Goal: Complete application form

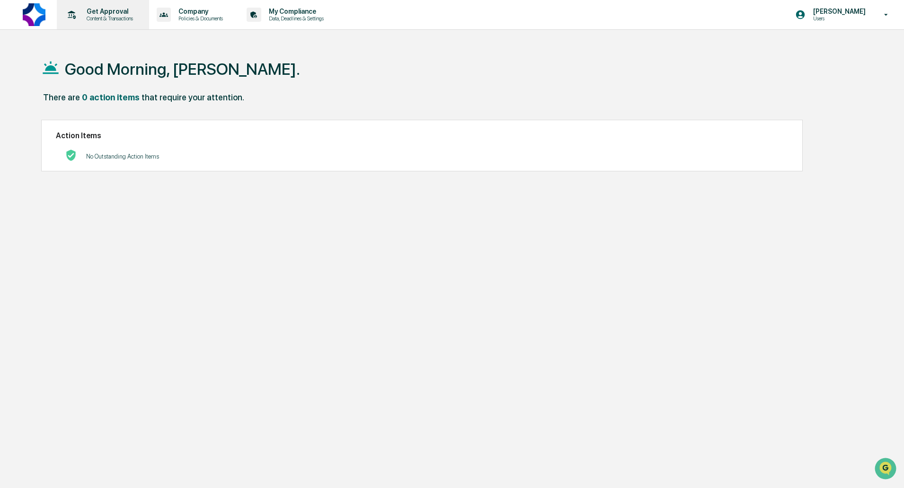
click at [70, 14] on icon at bounding box center [71, 15] width 15 height 15
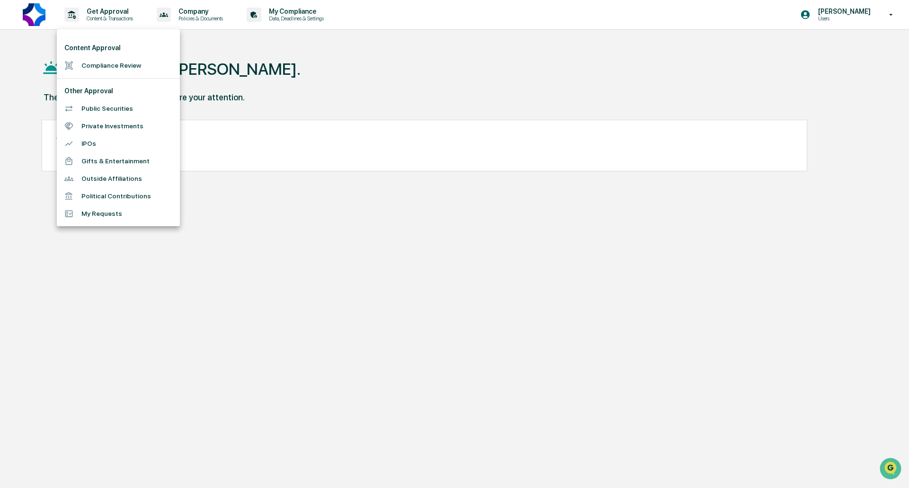
click at [114, 124] on li "Private Investments" at bounding box center [118, 126] width 123 height 18
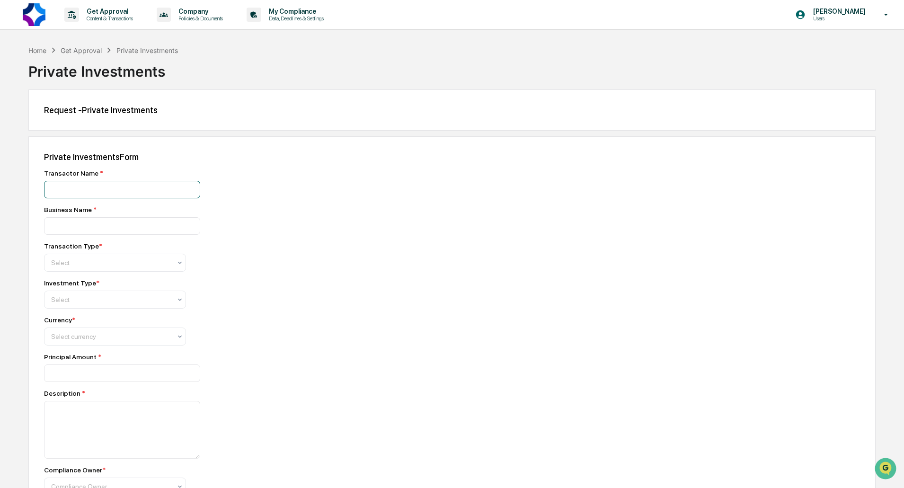
click at [98, 193] on input at bounding box center [122, 190] width 156 height 18
drag, startPoint x: 94, startPoint y: 171, endPoint x: 14, endPoint y: 174, distance: 79.6
click at [14, 174] on div "Home Get Approval Private Investments Private Investments Request - Private Inv…" at bounding box center [452, 332] width 904 height 574
click at [35, 171] on div "Private Investments Form Transactor Name * Business Name * Transaction Type * S…" at bounding box center [452, 377] width 848 height 483
drag, startPoint x: 39, startPoint y: 172, endPoint x: 171, endPoint y: 199, distance: 134.9
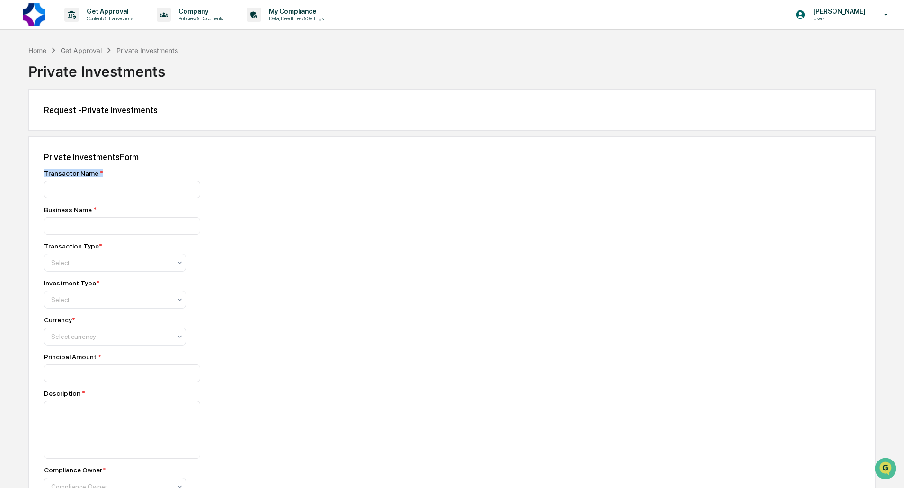
click at [171, 199] on div "Private Investments Form Transactor Name * Business Name * Transaction Type * S…" at bounding box center [452, 377] width 848 height 483
click at [164, 196] on input at bounding box center [122, 190] width 156 height 18
type input "**********"
click at [118, 227] on input "**********" at bounding box center [122, 226] width 156 height 18
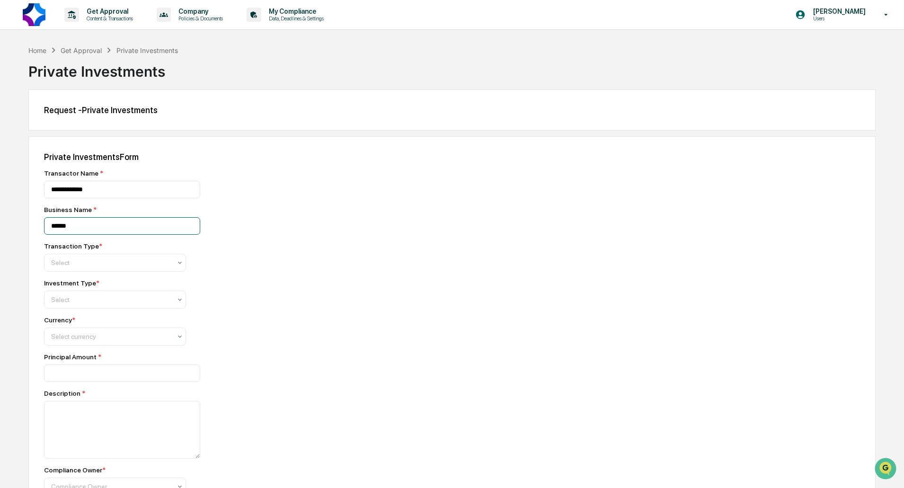
type input "******"
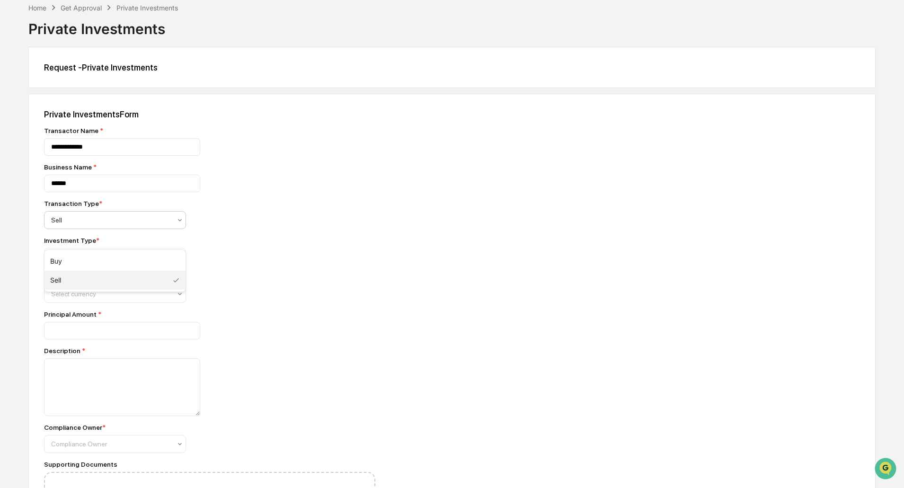
scroll to position [47, 0]
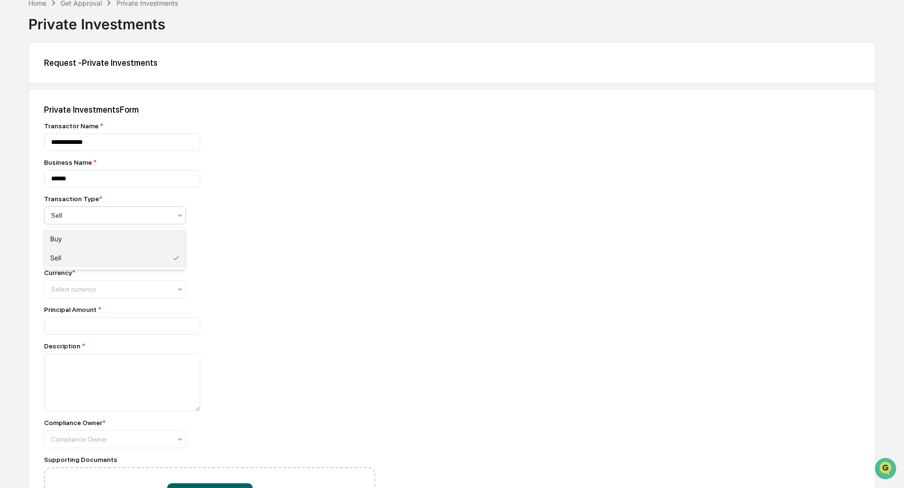
click at [94, 237] on div "Buy" at bounding box center [115, 239] width 141 height 19
click at [93, 255] on div at bounding box center [111, 252] width 120 height 9
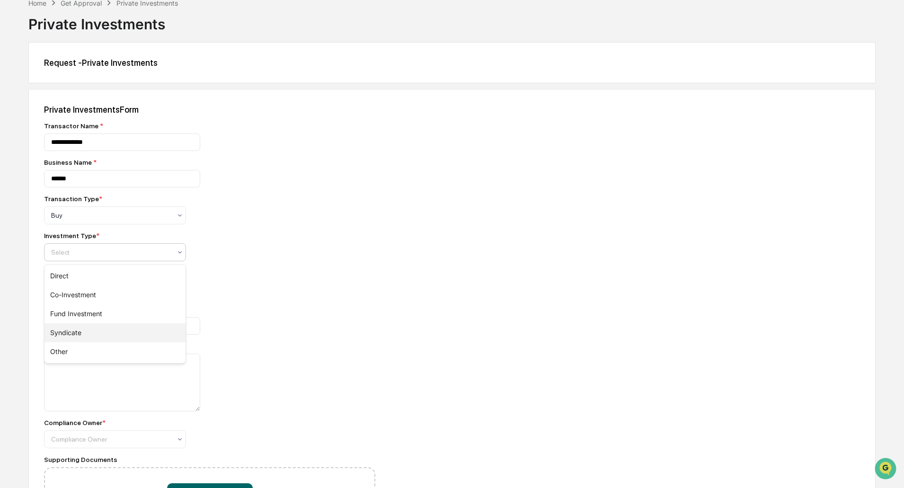
click at [86, 338] on div "Syndicate" at bounding box center [115, 332] width 141 height 19
click at [87, 294] on div at bounding box center [111, 289] width 120 height 9
click at [89, 312] on div "USD($)" at bounding box center [115, 312] width 141 height 19
click at [86, 323] on input "number" at bounding box center [122, 326] width 156 height 18
type input "****"
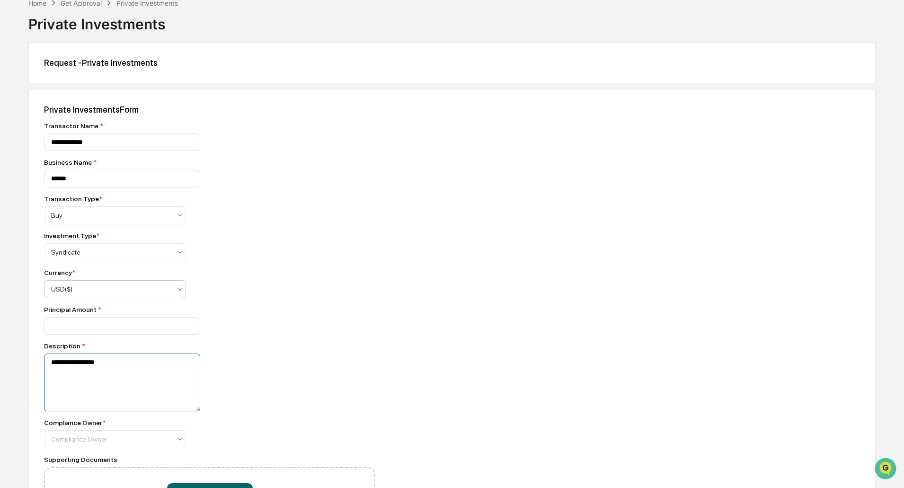
type textarea "**********"
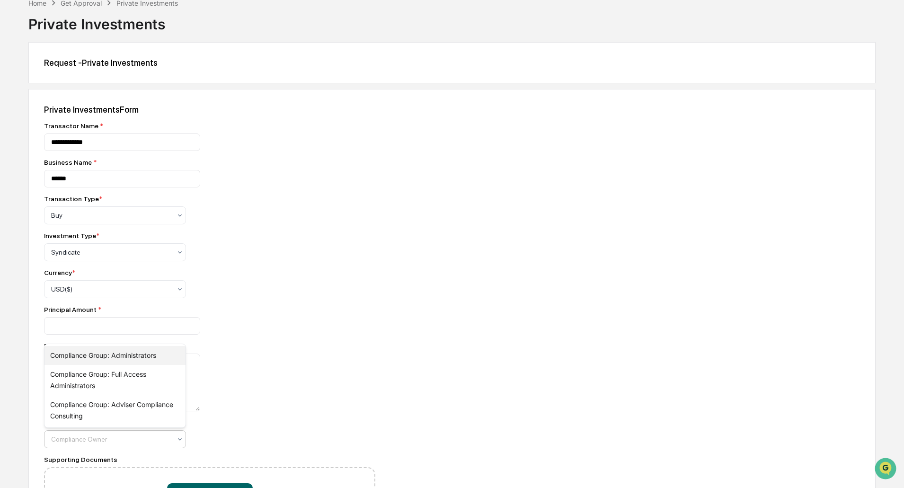
click at [102, 359] on div "Compliance Group: Administrators" at bounding box center [115, 355] width 141 height 19
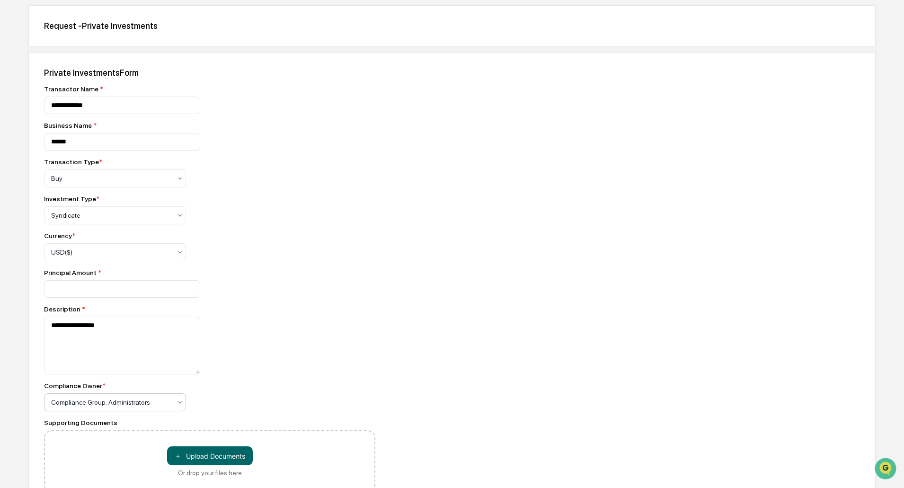
scroll to position [133, 0]
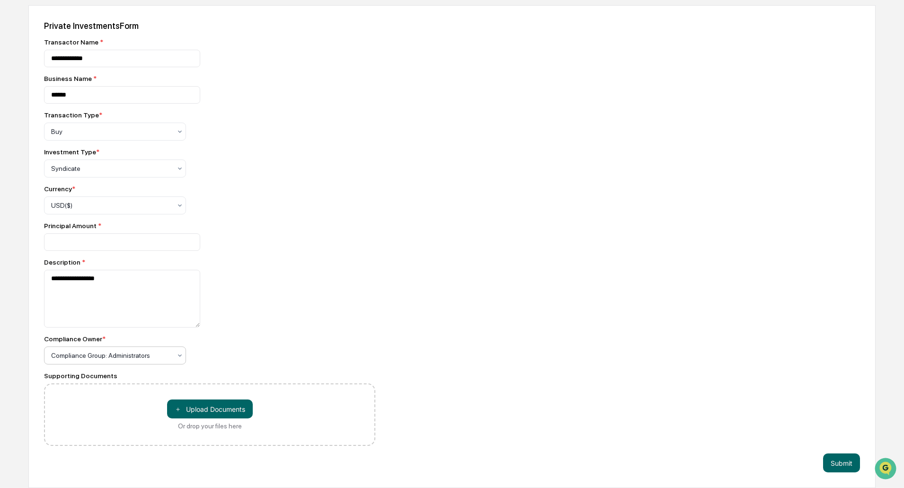
click at [102, 359] on div at bounding box center [111, 355] width 120 height 9
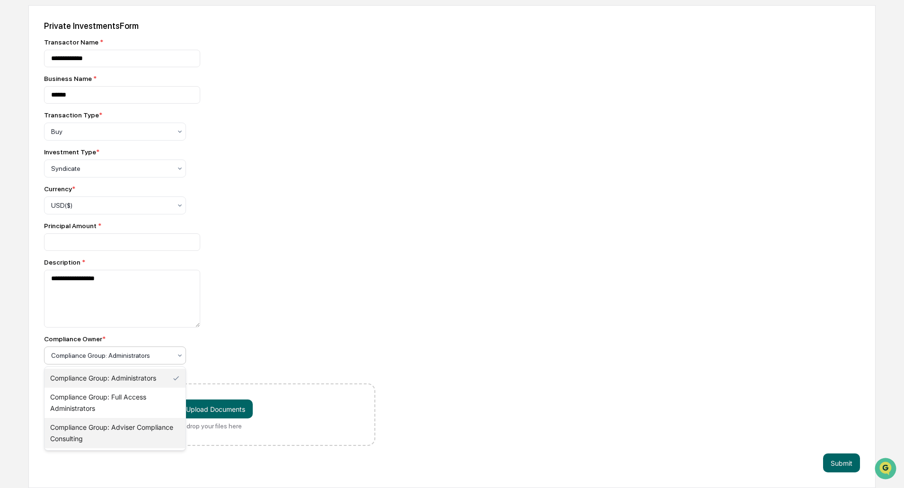
click at [121, 432] on div "Compliance Group: Adviser Compliance Consulting" at bounding box center [115, 433] width 141 height 30
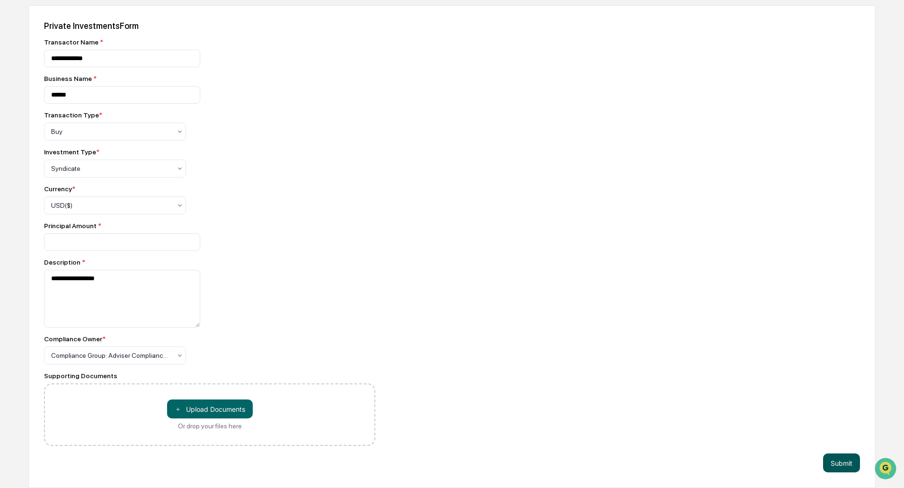
click at [849, 464] on button "Submit" at bounding box center [841, 463] width 37 height 19
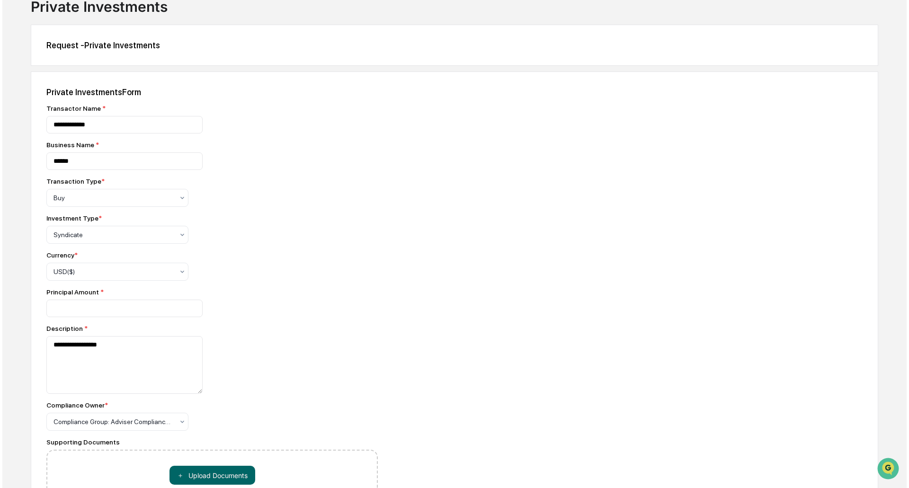
scroll to position [0, 0]
